Goal: Task Accomplishment & Management: Complete application form

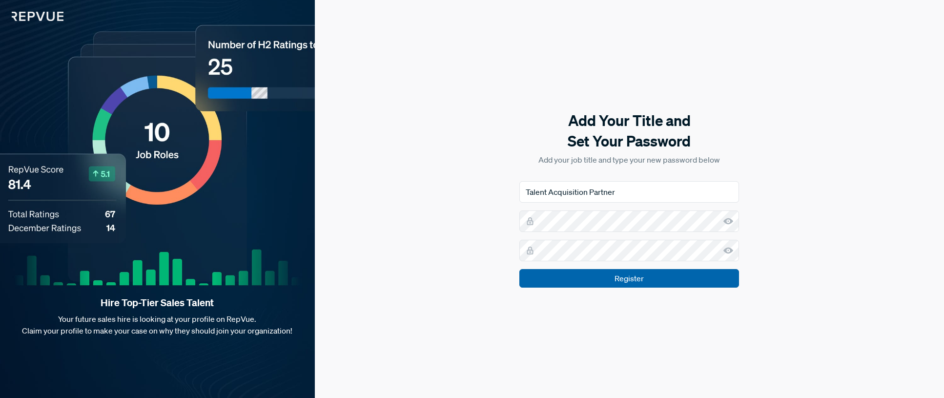
click at [617, 285] on input "Register" at bounding box center [629, 278] width 220 height 19
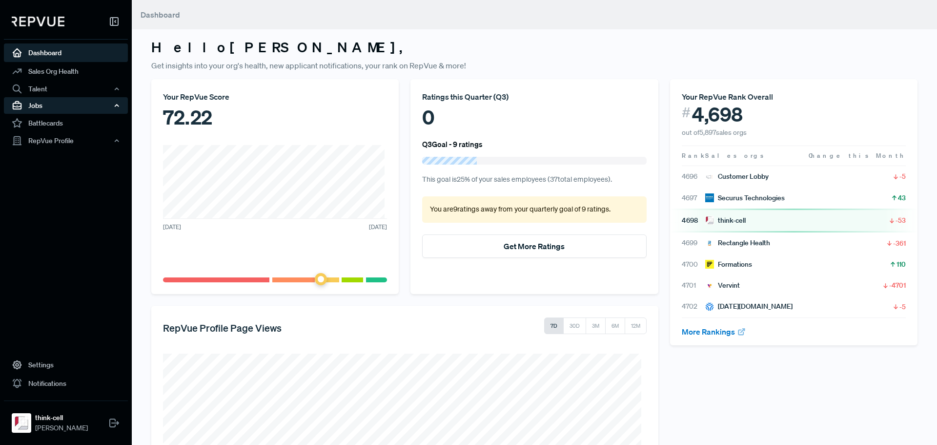
click at [33, 105] on div "Jobs" at bounding box center [66, 105] width 124 height 17
click at [47, 123] on link "Job Listings" at bounding box center [79, 124] width 124 height 16
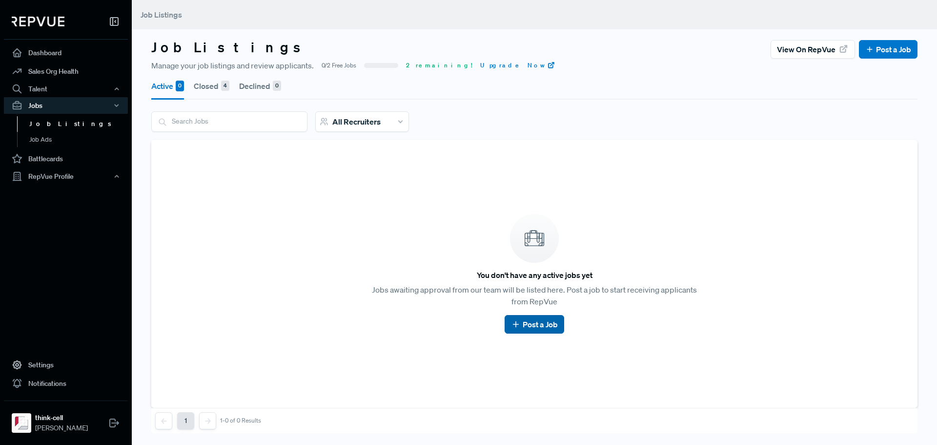
click at [532, 319] on link "Post a Job" at bounding box center [534, 324] width 46 height 12
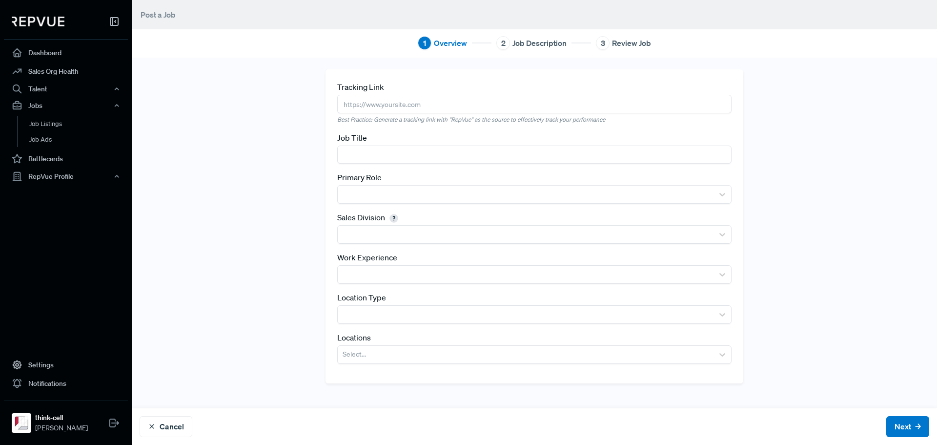
click at [377, 154] on input "text" at bounding box center [534, 154] width 394 height 18
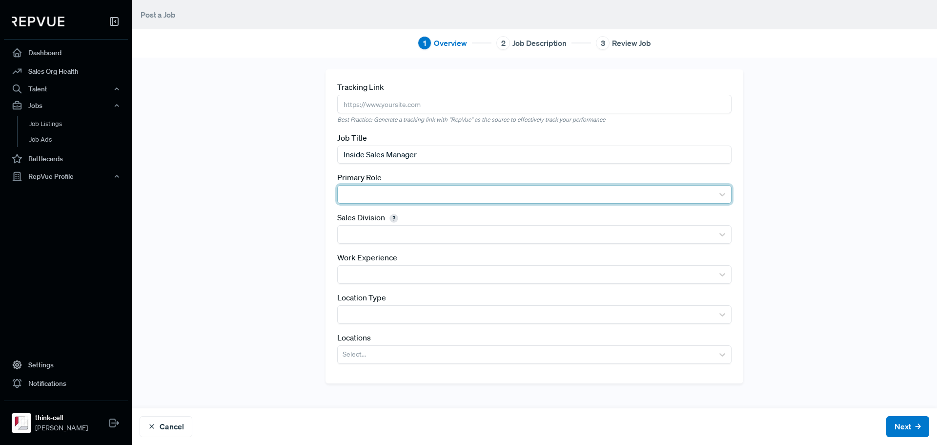
type input "Inside Sales Manager"
click at [409, 188] on div at bounding box center [526, 194] width 366 height 14
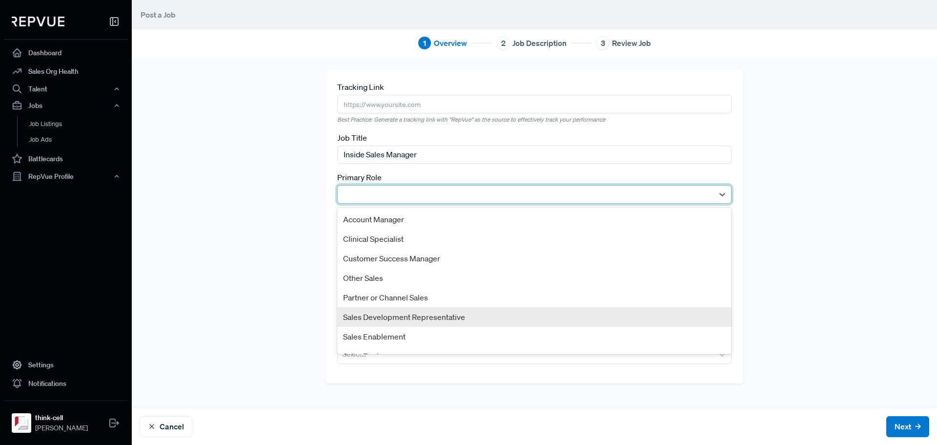
scroll to position [4, 0]
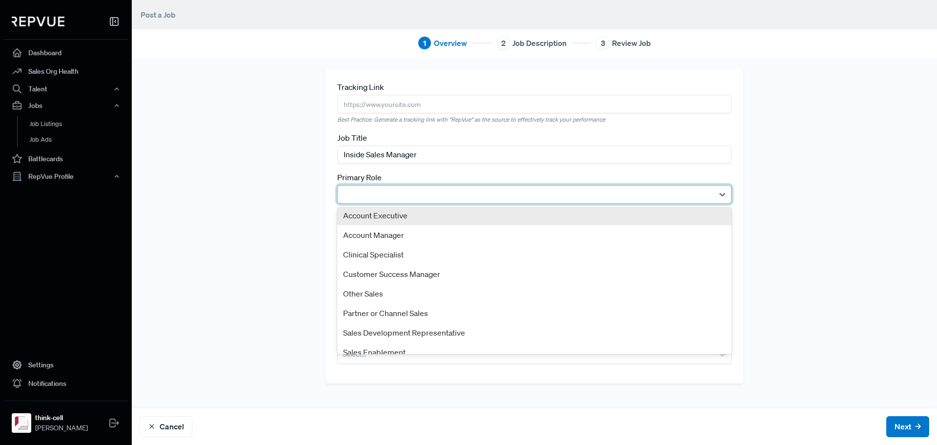
click at [394, 213] on div "Account Executive" at bounding box center [534, 215] width 394 height 20
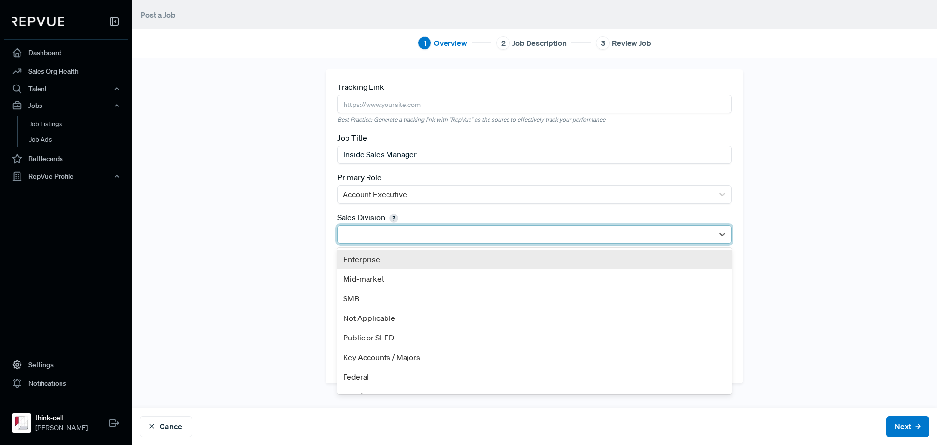
click at [411, 233] on div at bounding box center [526, 234] width 366 height 14
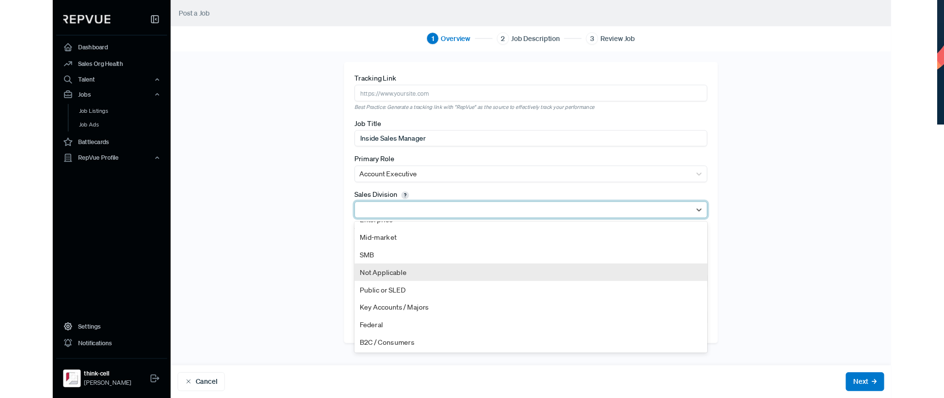
scroll to position [0, 0]
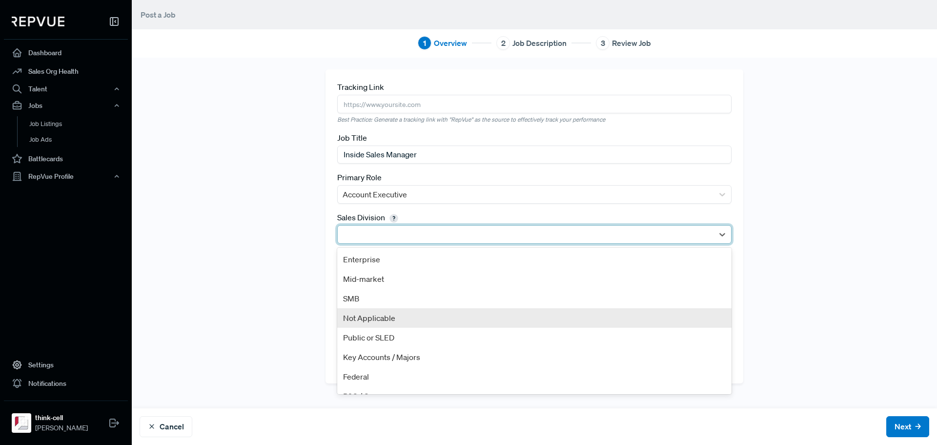
click at [384, 316] on div "Not Applicable" at bounding box center [534, 318] width 394 height 20
